Goal: Information Seeking & Learning: Learn about a topic

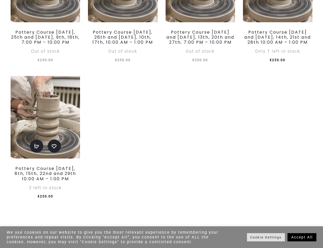
scroll to position [583, 0]
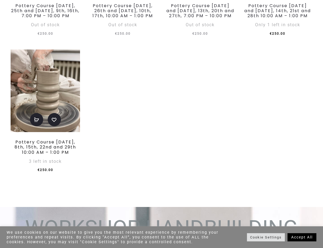
click at [52, 155] on link "Pottery Course [DATE], 8th, 15th, 22nd and 29th 10:00 AM – 1:00 PM" at bounding box center [45, 147] width 61 height 16
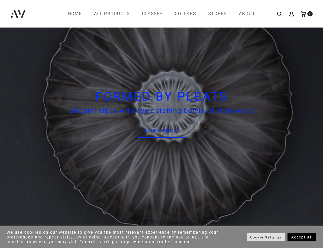
scroll to position [1071, 0]
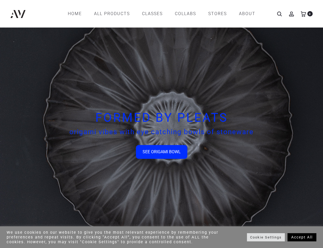
click at [158, 155] on div "SEE ORIGAMI BOWL" at bounding box center [162, 152] width 38 height 6
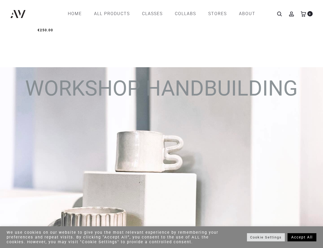
scroll to position [855, 0]
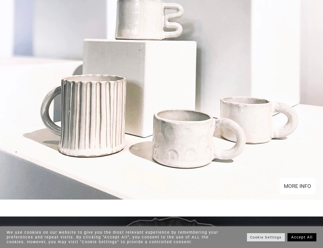
click at [299, 190] on div "MORE INFO" at bounding box center [297, 186] width 27 height 8
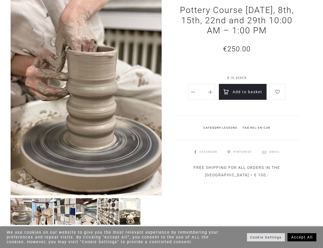
scroll to position [132, 0]
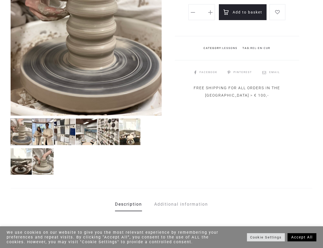
click at [44, 129] on img at bounding box center [43, 131] width 22 height 27
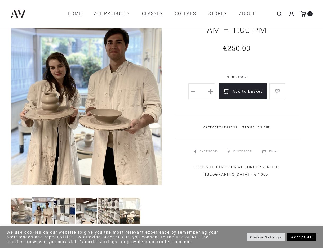
scroll to position [53, 0]
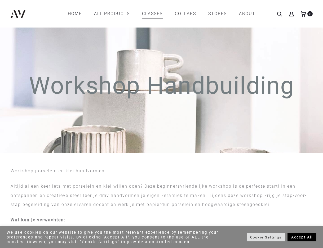
click at [145, 15] on link "CLASSES" at bounding box center [152, 13] width 21 height 9
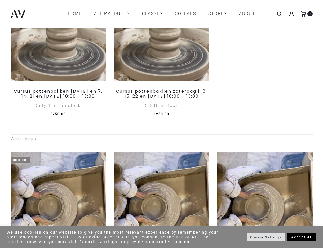
scroll to position [167, 0]
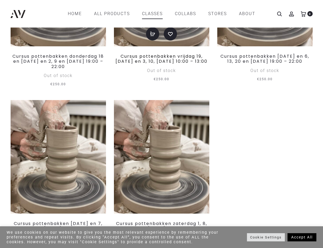
click at [169, 64] on link "Cursus pottenbakken vrijdag 19, [DATE] en 3, 10, 17 oktober 10:00 – 13:00" at bounding box center [162, 58] width 92 height 11
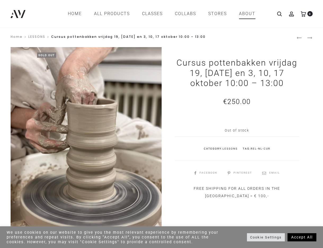
click at [252, 15] on link "ABOUT" at bounding box center [247, 13] width 16 height 9
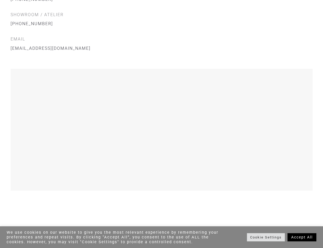
scroll to position [662, 0]
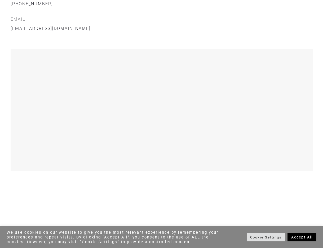
click at [304, 148] on div at bounding box center [161, 109] width 299 height 119
